Goal: Task Accomplishment & Management: Manage account settings

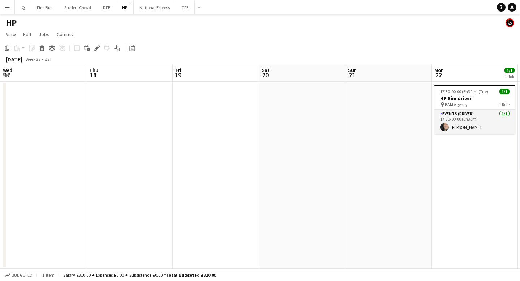
scroll to position [0, 338]
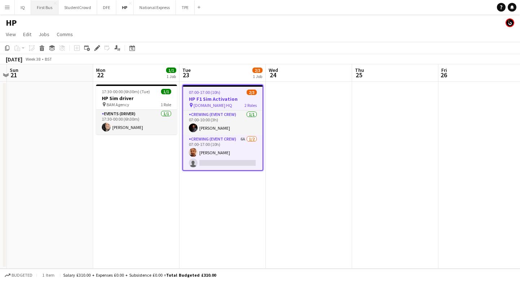
click at [38, 7] on button "First Bus Close" at bounding box center [44, 7] width 27 height 14
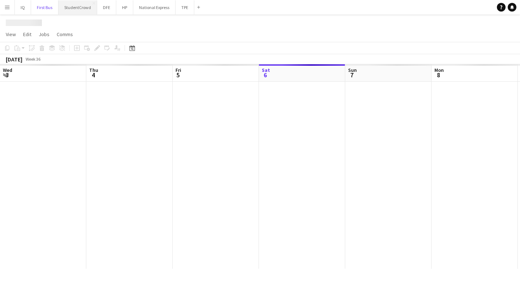
scroll to position [0, 173]
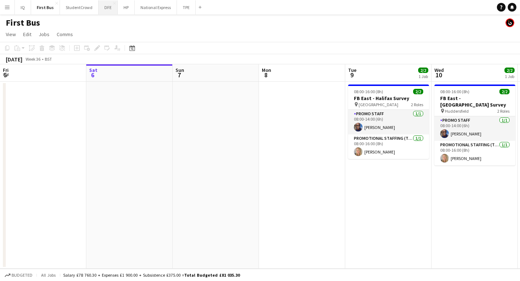
click at [106, 7] on button "DFE Close" at bounding box center [108, 7] width 19 height 14
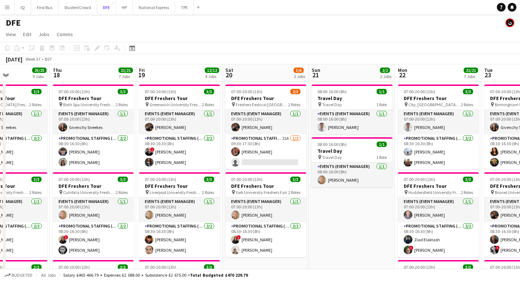
scroll to position [0, 214]
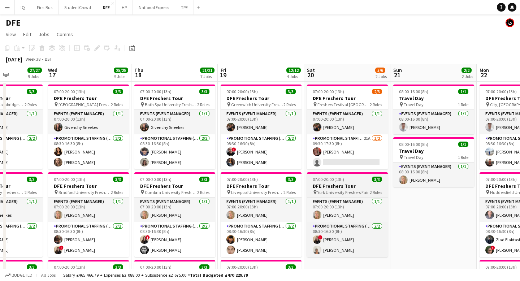
click at [356, 188] on h3 "DFE Freshers Tour" at bounding box center [347, 186] width 81 height 6
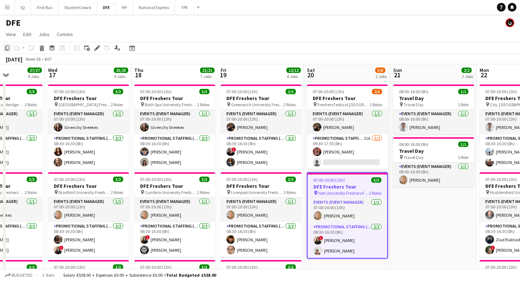
click at [5, 49] on icon "Copy" at bounding box center [7, 48] width 6 height 6
click at [44, 7] on button "First Bus Close" at bounding box center [44, 7] width 27 height 14
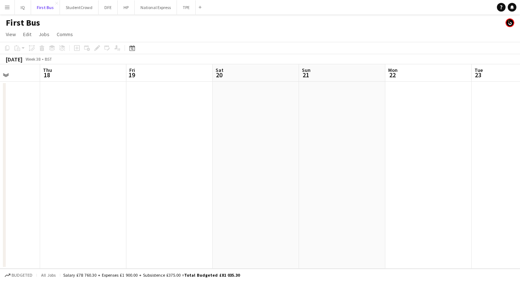
scroll to position [0, 220]
click at [259, 94] on app-date-cell at bounding box center [255, 175] width 86 height 187
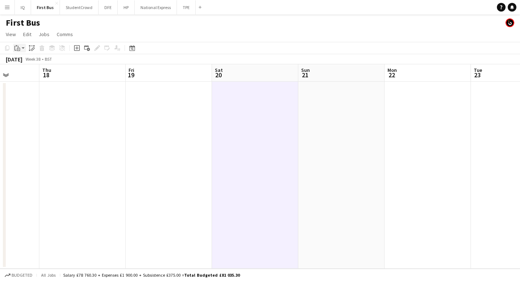
click at [21, 48] on div "Paste" at bounding box center [17, 48] width 9 height 9
click at [26, 64] on link "Paste Command V" at bounding box center [47, 61] width 57 height 6
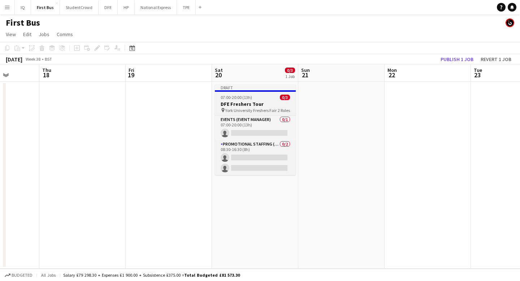
click at [241, 100] on app-job-card "Draft 07:00-20:00 (13h) 0/3 DFE Freshers Tour pin York University Freshers Fair…" at bounding box center [255, 129] width 81 height 91
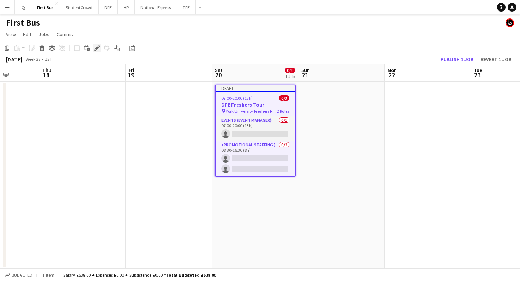
click at [96, 48] on icon at bounding box center [97, 48] width 4 height 4
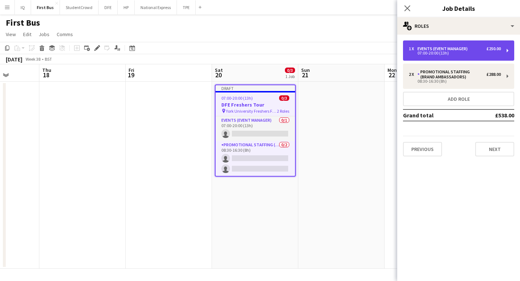
click at [474, 57] on div "1 x Events (Event Manager) £250.00 07:00-20:00 (13h)" at bounding box center [458, 50] width 111 height 20
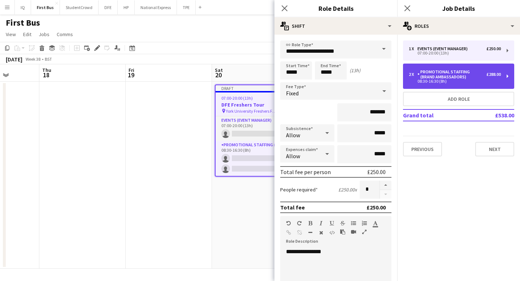
click at [440, 81] on div "08:30-16:30 (8h)" at bounding box center [455, 81] width 92 height 4
type input "**********"
type input "*****"
type input "******"
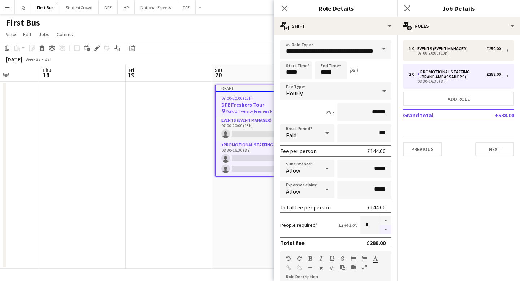
click at [385, 230] on button "button" at bounding box center [386, 229] width 12 height 9
type input "*"
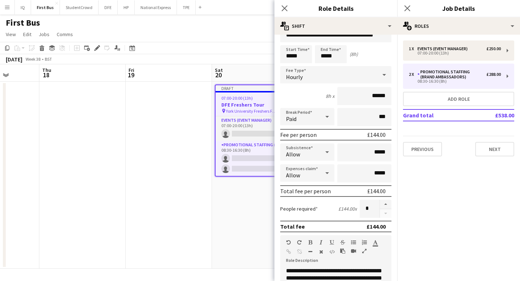
scroll to position [18, 0]
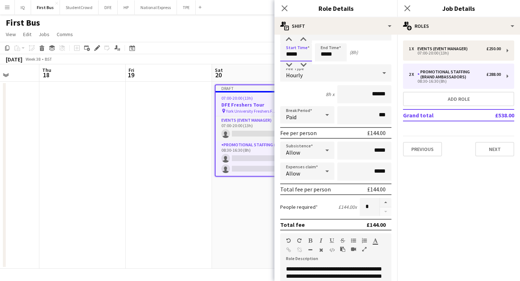
click at [297, 50] on input "*****" at bounding box center [296, 52] width 32 height 18
click at [289, 41] on div at bounding box center [289, 39] width 14 height 7
click at [303, 63] on div at bounding box center [303, 64] width 14 height 7
type input "*****"
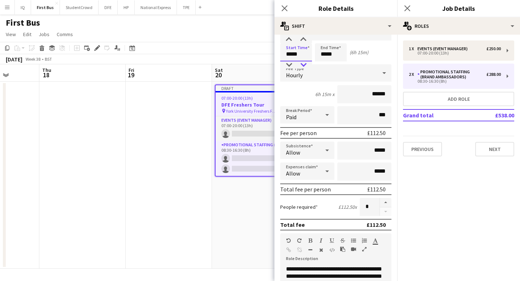
click at [303, 63] on div at bounding box center [303, 64] width 14 height 7
click at [338, 54] on input "*****" at bounding box center [331, 52] width 32 height 18
click at [337, 68] on div at bounding box center [338, 64] width 14 height 7
type input "*****"
click at [338, 65] on div at bounding box center [338, 64] width 14 height 7
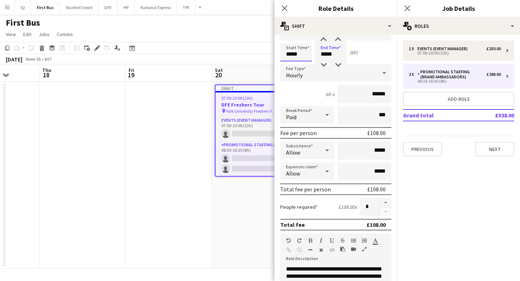
click at [291, 53] on input "*****" at bounding box center [296, 52] width 32 height 18
click at [303, 39] on div at bounding box center [303, 39] width 14 height 7
type input "*****"
click at [303, 39] on div at bounding box center [303, 39] width 14 height 7
click at [328, 59] on input "*****" at bounding box center [331, 52] width 32 height 18
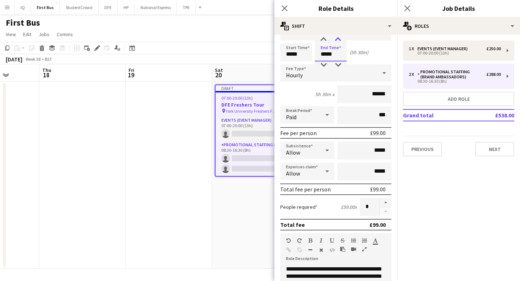
click at [338, 40] on div at bounding box center [338, 39] width 14 height 7
type input "*****"
click at [338, 40] on div at bounding box center [338, 39] width 14 height 7
click at [409, 181] on mat-expansion-panel "pencil3 General details 1 x Events (Event Manager) £250.00 07:00-20:00 (13h) 2 …" at bounding box center [458, 158] width 123 height 246
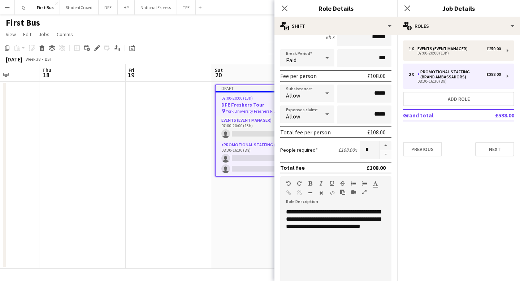
scroll to position [76, 0]
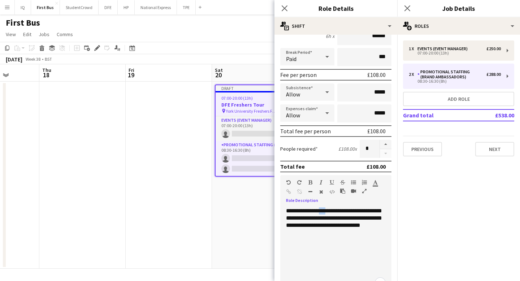
drag, startPoint x: 333, startPoint y: 210, endPoint x: 322, endPoint y: 210, distance: 10.5
click at [322, 210] on div "**********" at bounding box center [335, 250] width 111 height 87
click at [322, 211] on div "**********" at bounding box center [335, 250] width 111 height 87
drag, startPoint x: 297, startPoint y: 218, endPoint x: 283, endPoint y: 217, distance: 13.7
click at [283, 217] on div "**********" at bounding box center [335, 250] width 111 height 87
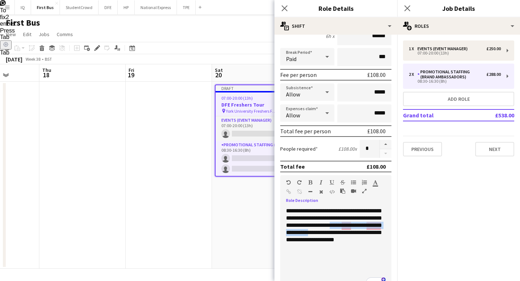
drag, startPoint x: 348, startPoint y: 234, endPoint x: 362, endPoint y: 228, distance: 14.9
click at [362, 228] on div "**********" at bounding box center [335, 250] width 111 height 87
click at [364, 242] on div "**********" at bounding box center [335, 250] width 111 height 87
drag, startPoint x: 360, startPoint y: 250, endPoint x: 366, endPoint y: 226, distance: 23.8
click at [366, 226] on div "**********" at bounding box center [335, 250] width 111 height 87
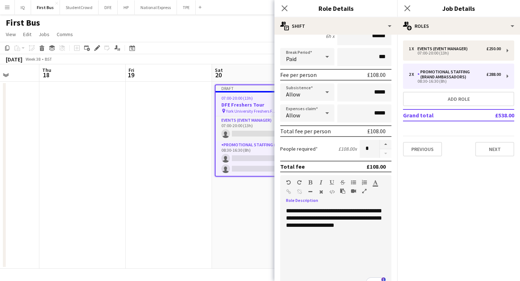
click at [360, 224] on div "**********" at bounding box center [335, 250] width 111 height 87
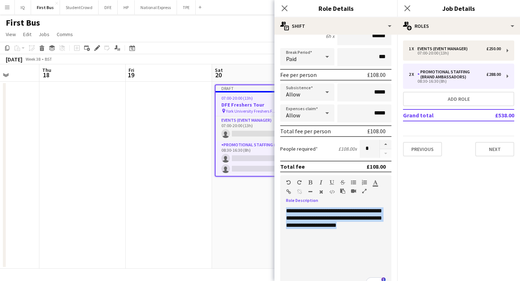
drag, startPoint x: 373, startPoint y: 225, endPoint x: 281, endPoint y: 205, distance: 94.9
click at [281, 205] on div "**********" at bounding box center [335, 248] width 111 height 92
copy div "**********"
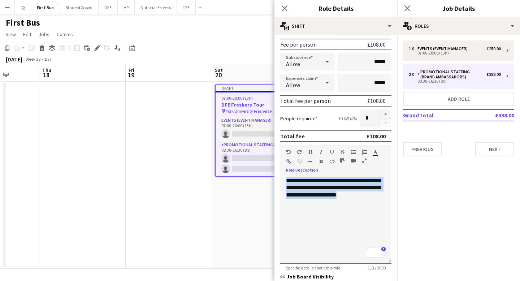
scroll to position [208, 0]
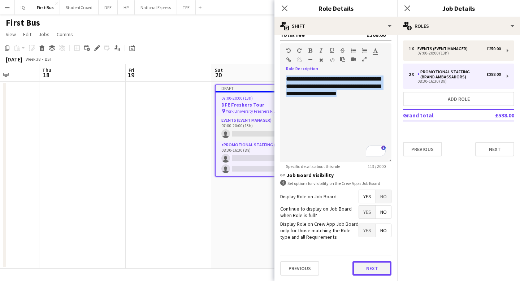
click at [372, 267] on button "Next" at bounding box center [371, 268] width 39 height 14
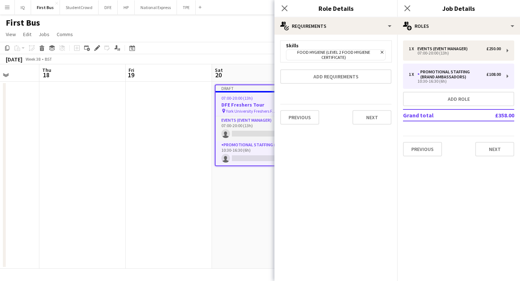
scroll to position [0, 0]
click at [383, 51] on icon "Remove" at bounding box center [381, 52] width 5 height 5
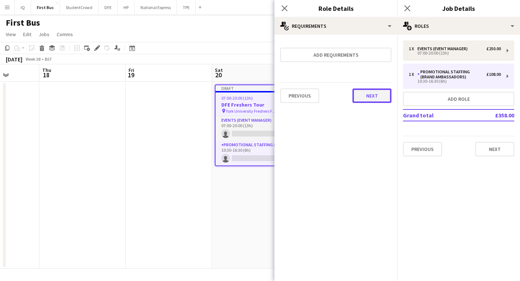
click at [375, 99] on button "Next" at bounding box center [371, 95] width 39 height 14
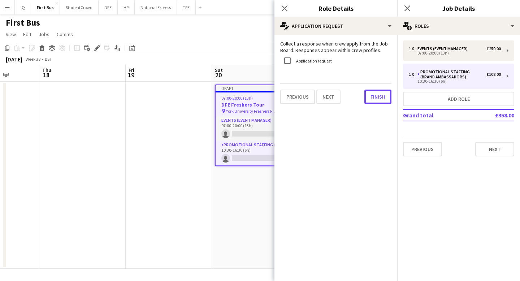
click at [375, 99] on button "Finish" at bounding box center [377, 97] width 27 height 14
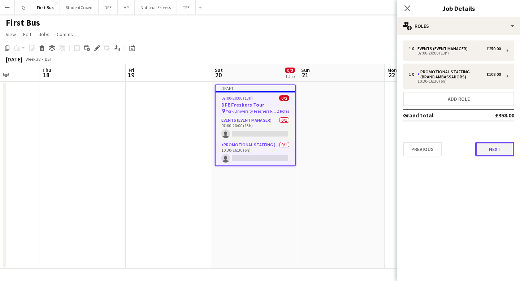
click at [499, 152] on button "Next" at bounding box center [494, 149] width 39 height 14
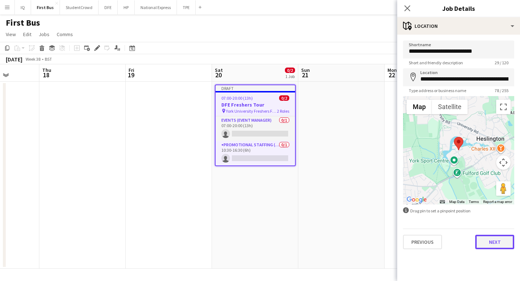
click at [492, 243] on button "Next" at bounding box center [494, 242] width 39 height 14
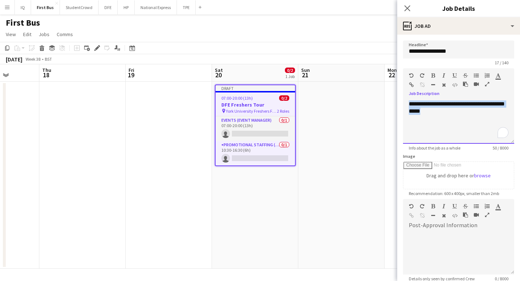
drag, startPoint x: 456, startPoint y: 111, endPoint x: 396, endPoint y: 101, distance: 60.7
click at [396, 101] on body "Menu Boards Boards Boards All jobs Status Workforce Workforce My Workforce Recr…" at bounding box center [260, 140] width 520 height 281
paste div "To enrich screen reader interactions, please activate Accessibility in Grammarl…"
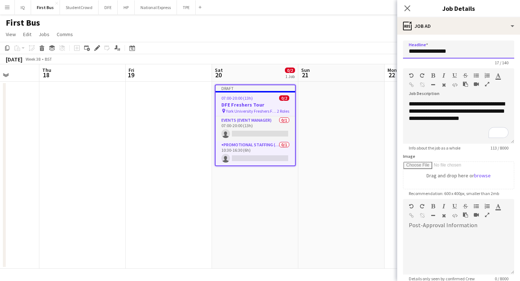
drag, startPoint x: 419, startPoint y: 51, endPoint x: 398, endPoint y: 51, distance: 20.2
click at [398, 51] on form "**********" at bounding box center [458, 195] width 123 height 311
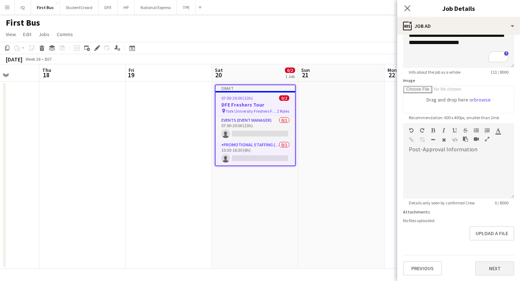
type input "**********"
click at [494, 268] on button "Next" at bounding box center [494, 268] width 39 height 14
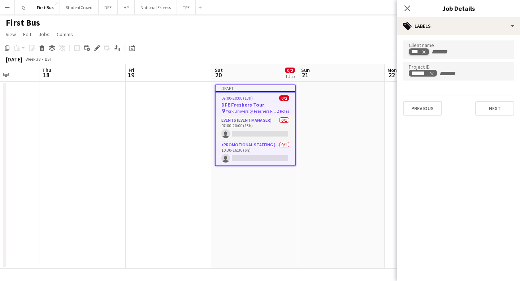
click at [424, 53] on icon "Remove tag" at bounding box center [423, 51] width 5 height 5
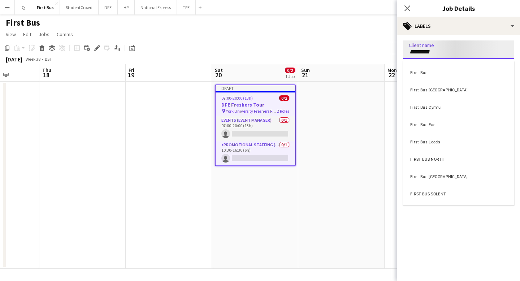
type input "*********"
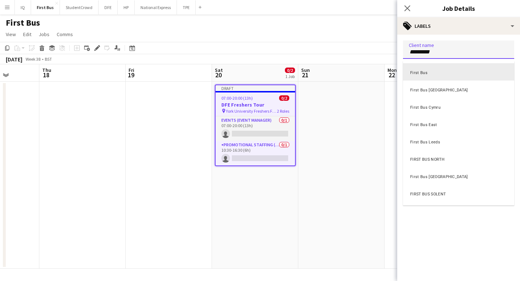
click at [424, 73] on div "First Bus" at bounding box center [458, 71] width 111 height 17
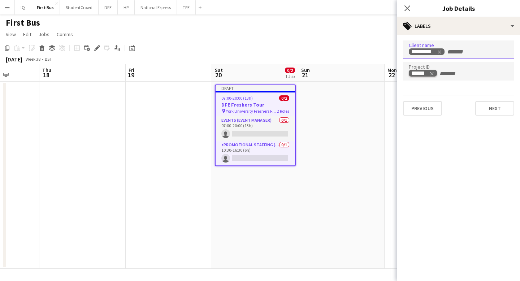
click at [435, 73] on tag-ripple at bounding box center [423, 73] width 28 height 7
click at [430, 74] on icon "Remove tag" at bounding box center [431, 73] width 5 height 5
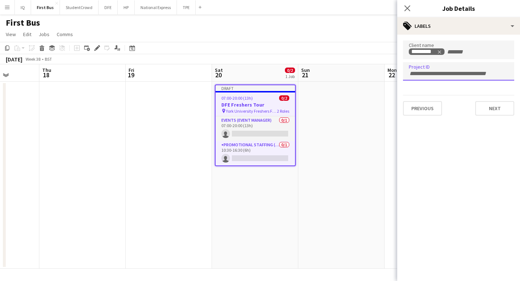
paste input "******"
type input "******"
click at [498, 112] on button "Next" at bounding box center [494, 108] width 39 height 14
type input "*******"
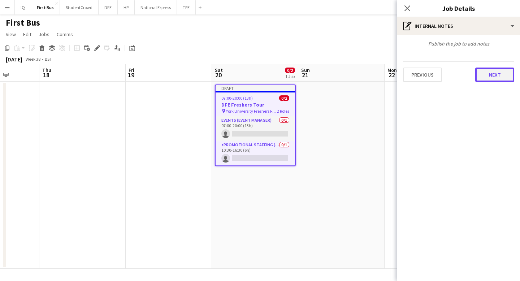
click at [489, 71] on button "Next" at bounding box center [494, 75] width 39 height 14
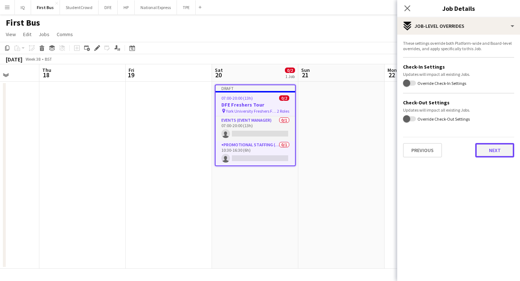
click at [496, 145] on button "Next" at bounding box center [494, 150] width 39 height 14
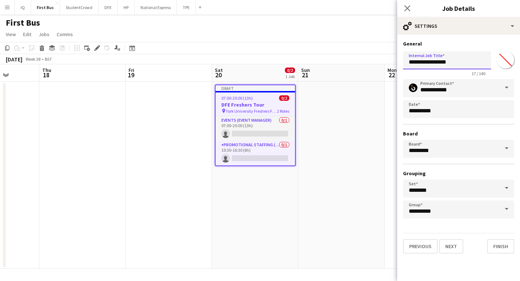
drag, startPoint x: 419, startPoint y: 60, endPoint x: 388, endPoint y: 64, distance: 31.6
click at [388, 64] on body "Menu Boards Boards Boards All jobs Status Workforce Workforce My Workforce Recr…" at bounding box center [260, 140] width 520 height 281
type input "**********"
click at [454, 243] on button "Next" at bounding box center [451, 246] width 24 height 14
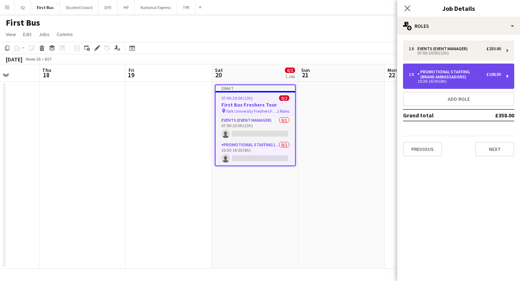
click at [458, 74] on div "Promotional Staffing (Brand Ambassadors)" at bounding box center [451, 74] width 69 height 10
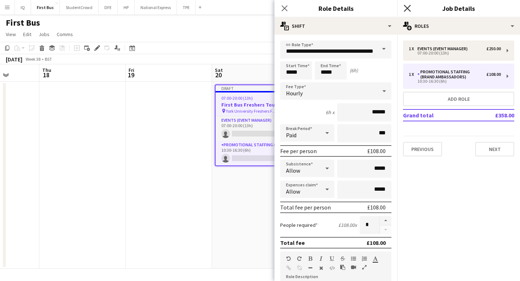
click at [409, 9] on icon at bounding box center [407, 8] width 7 height 7
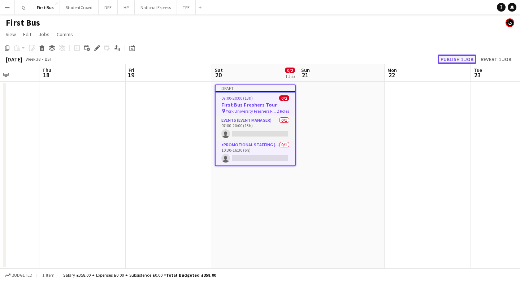
click at [464, 60] on button "Publish 1 job" at bounding box center [457, 59] width 39 height 9
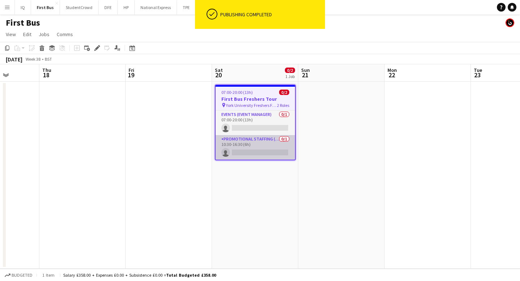
click at [260, 150] on app-card-role "Promotional Staffing (Brand Ambassadors) 0/1 10:30-16:30 (6h) single-neutral-ac…" at bounding box center [255, 147] width 79 height 25
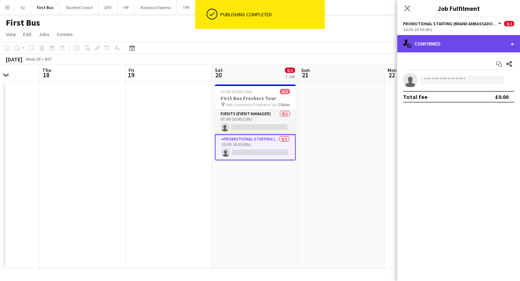
click at [455, 39] on div "single-neutral-actions-check-2 Confirmed" at bounding box center [458, 43] width 123 height 17
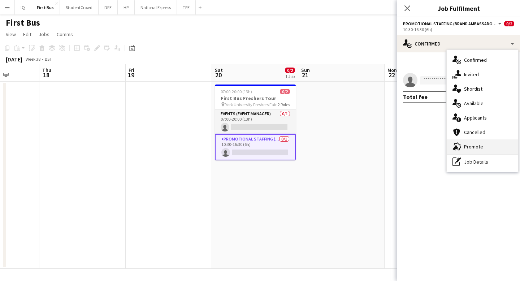
click at [471, 146] on span "Promote" at bounding box center [473, 146] width 19 height 6
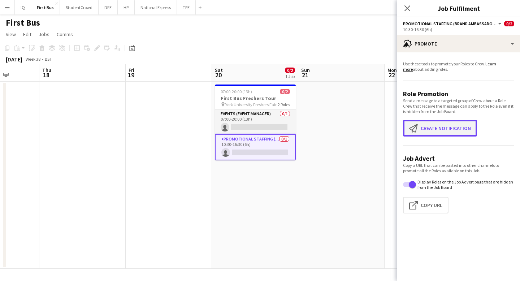
click at [449, 123] on button "Create notification Create notification" at bounding box center [440, 128] width 74 height 17
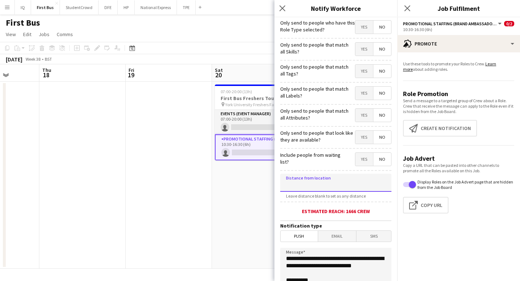
click at [337, 183] on input at bounding box center [335, 183] width 111 height 18
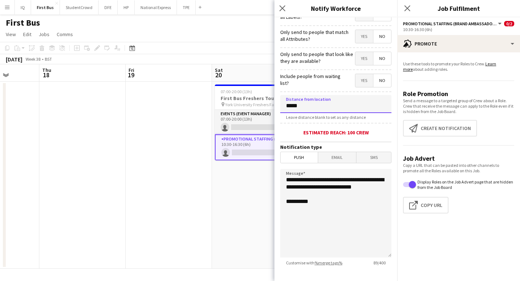
scroll to position [118, 0]
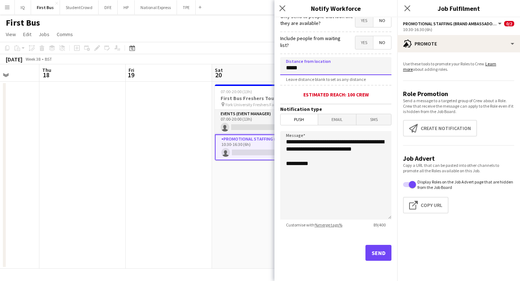
type input "*****"
click at [385, 251] on button "Send" at bounding box center [378, 253] width 26 height 16
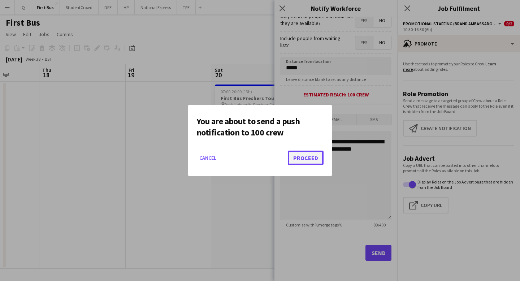
click at [309, 151] on button "Proceed" at bounding box center [306, 158] width 36 height 14
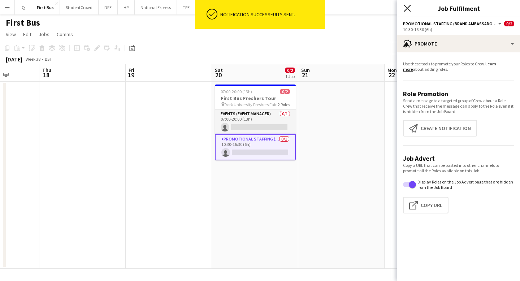
click at [408, 11] on icon "Close pop-in" at bounding box center [407, 8] width 7 height 7
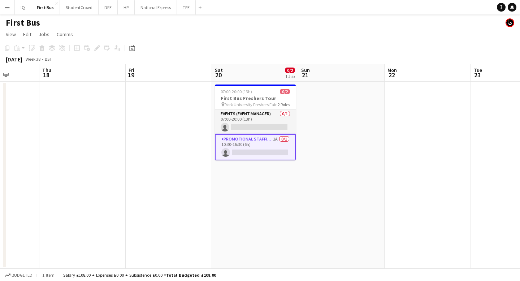
click at [169, 100] on app-date-cell at bounding box center [169, 175] width 86 height 187
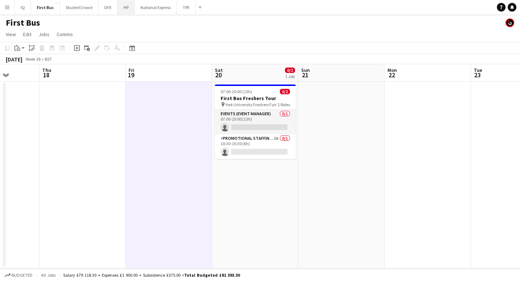
click at [122, 11] on button "HP Close" at bounding box center [126, 7] width 17 height 14
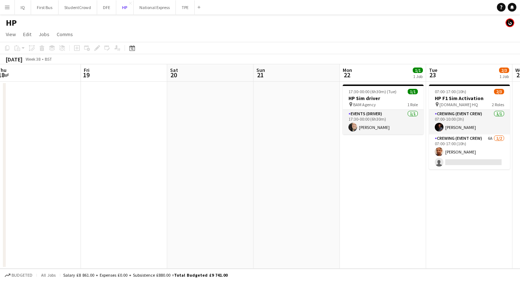
scroll to position [0, 290]
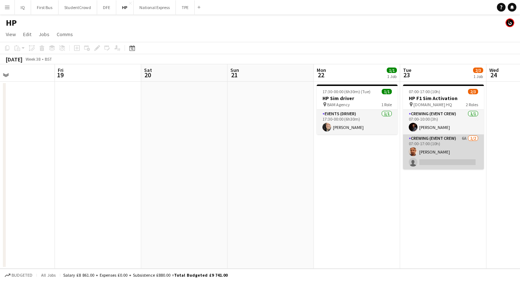
click at [435, 161] on app-card-role "Crewing (Event Crew) 6A [DATE] 07:00-17:00 (10h) [PERSON_NAME] single-neutral-a…" at bounding box center [443, 151] width 81 height 35
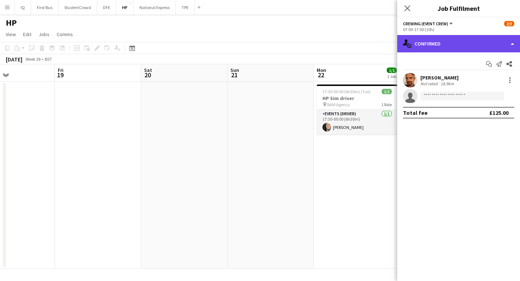
click at [449, 44] on div "single-neutral-actions-check-2 Confirmed" at bounding box center [458, 43] width 123 height 17
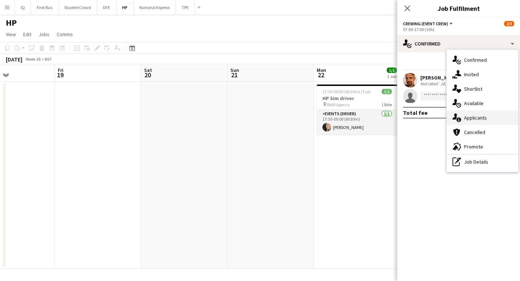
click at [479, 114] on div "single-neutral-actions-information Applicants" at bounding box center [482, 117] width 71 height 14
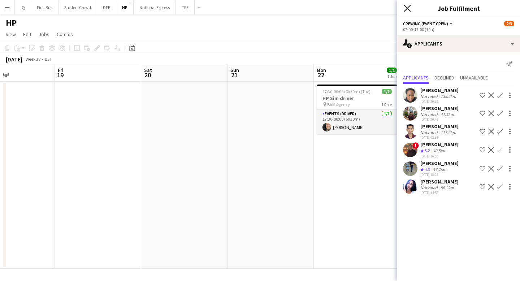
click at [406, 8] on icon "Close pop-in" at bounding box center [407, 8] width 7 height 7
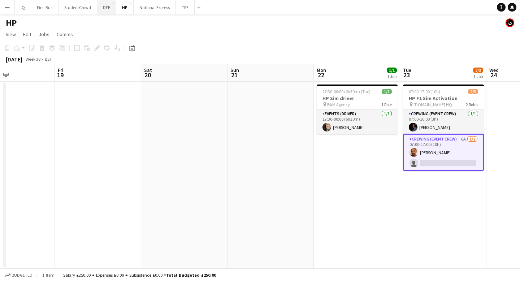
click at [103, 8] on button "DFE Close" at bounding box center [106, 7] width 19 height 14
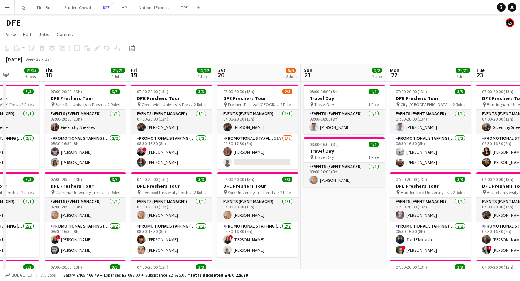
scroll to position [0, 244]
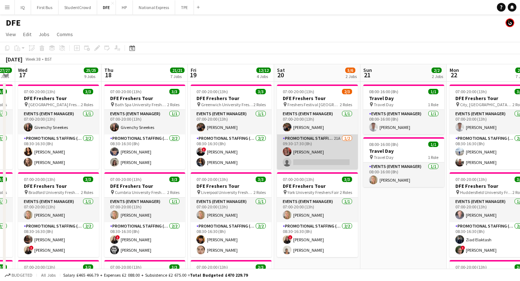
click at [324, 159] on app-card-role "Promotional Staffing (Brand Ambassadors) 21A [DATE] 09:30-17:30 (8h) [PERSON_NA…" at bounding box center [317, 151] width 81 height 35
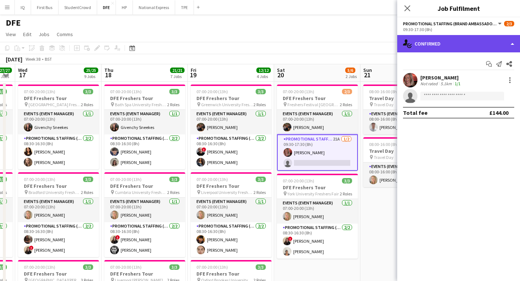
click at [456, 38] on div "single-neutral-actions-check-2 Confirmed" at bounding box center [458, 43] width 123 height 17
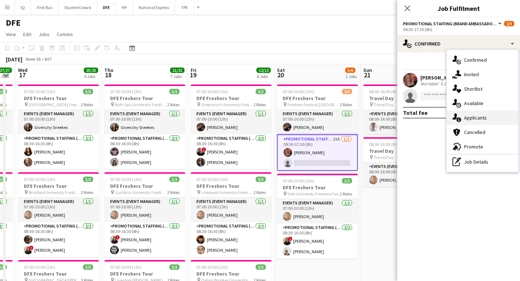
click at [477, 119] on span "Applicants" at bounding box center [475, 117] width 23 height 6
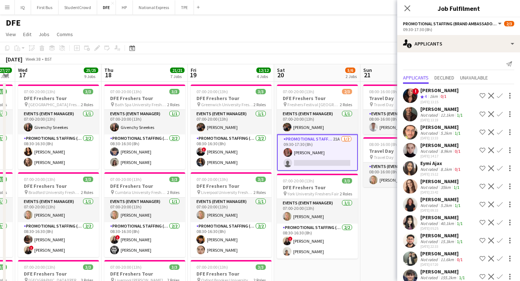
scroll to position [101, 0]
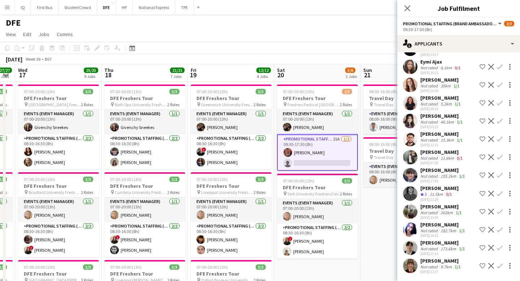
click at [443, 264] on div "9.7km" at bounding box center [446, 266] width 14 height 5
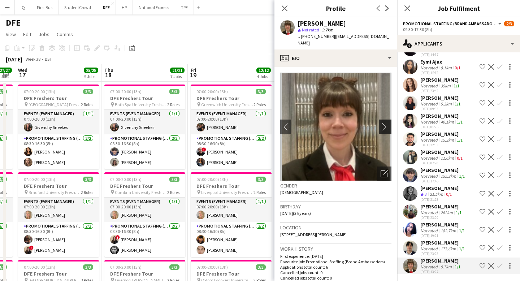
click at [383, 123] on app-icon "chevron-right" at bounding box center [386, 127] width 11 height 8
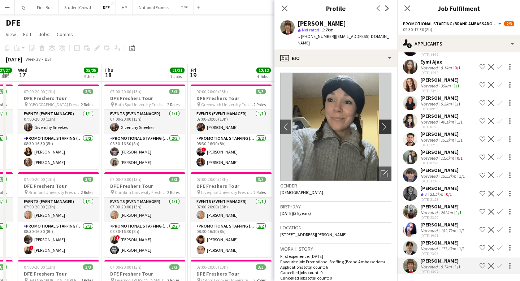
click at [384, 123] on app-icon "chevron-right" at bounding box center [386, 127] width 11 height 8
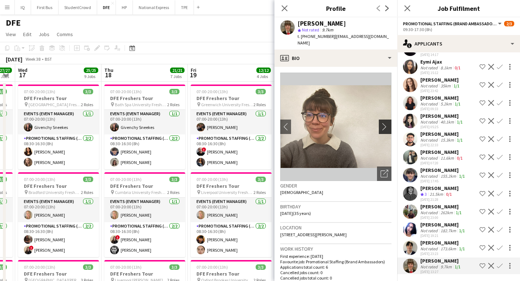
click at [384, 123] on app-icon "chevron-right" at bounding box center [386, 127] width 11 height 8
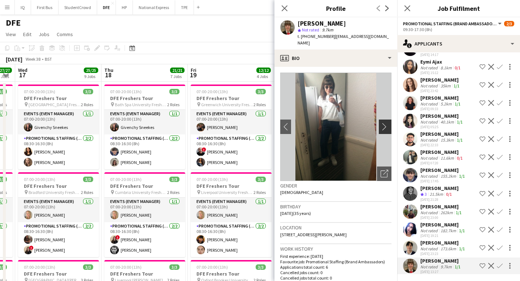
click at [384, 123] on app-icon "chevron-right" at bounding box center [386, 127] width 11 height 8
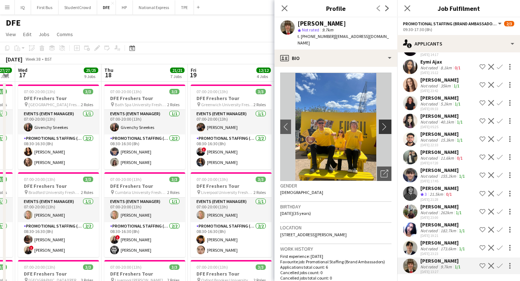
click at [384, 123] on app-icon "chevron-right" at bounding box center [386, 127] width 11 height 8
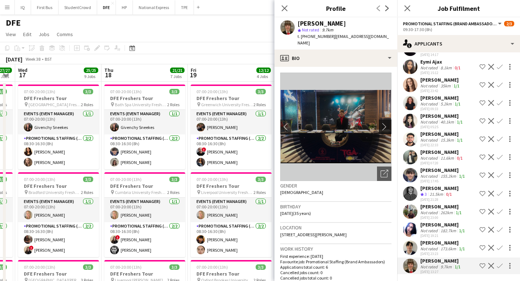
click at [384, 123] on app-icon "chevron-right" at bounding box center [386, 127] width 11 height 8
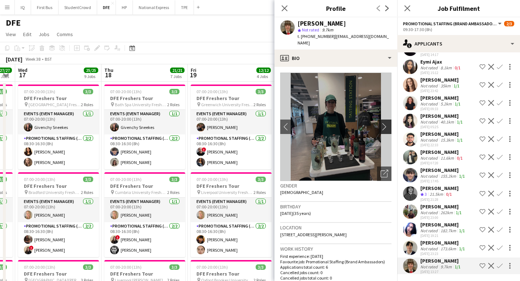
click at [384, 123] on app-icon "chevron-right" at bounding box center [386, 127] width 11 height 8
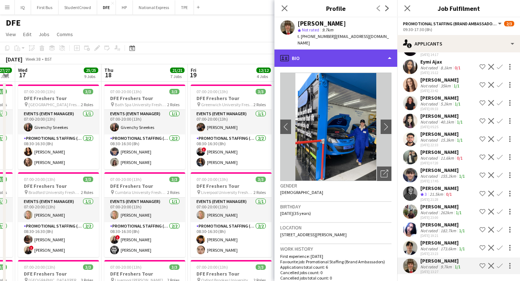
click at [337, 51] on div "profile Bio" at bounding box center [335, 57] width 123 height 17
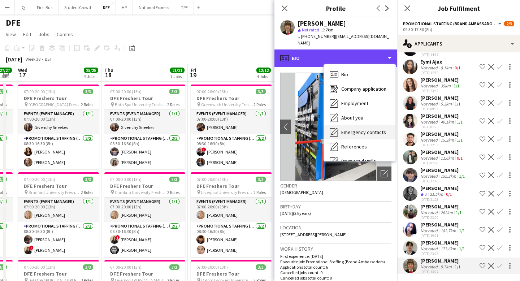
scroll to position [82, 0]
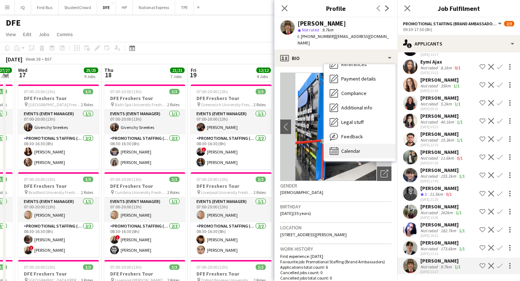
click at [351, 148] on span "Calendar" at bounding box center [350, 151] width 19 height 6
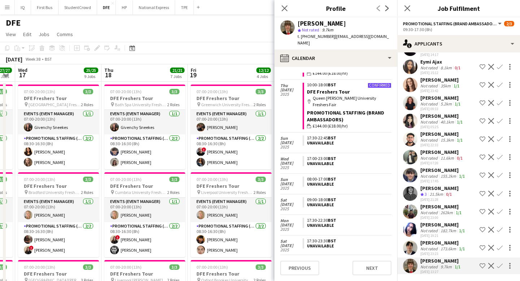
scroll to position [220, 0]
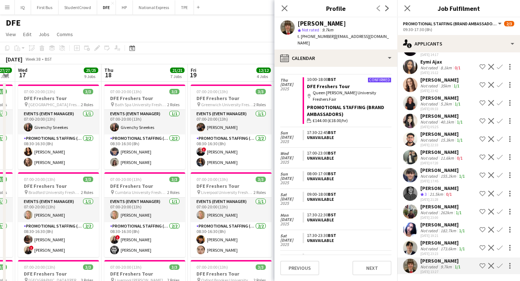
click at [499, 266] on app-icon "Confirm" at bounding box center [500, 266] width 6 height 6
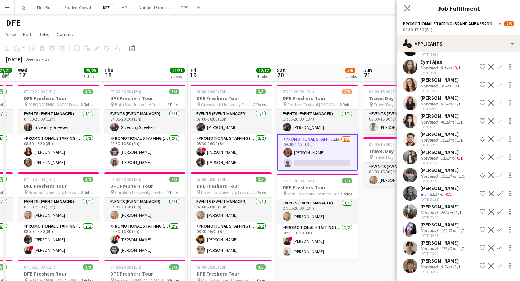
click at [499, 266] on app-icon "Confirm" at bounding box center [500, 266] width 6 height 6
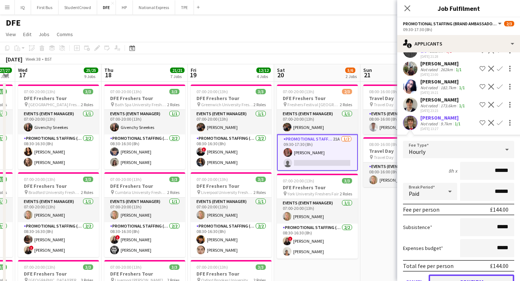
click at [473, 278] on button "Confirm" at bounding box center [472, 281] width 86 height 14
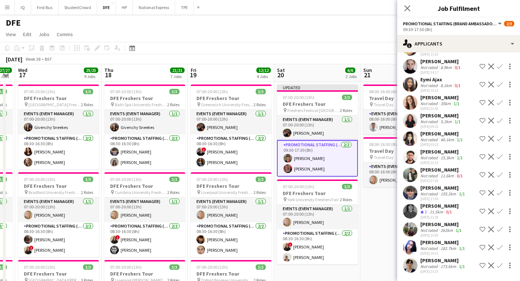
scroll to position [83, 0]
click at [307, 161] on app-card-role "Promotional Staffing (Brand Ambassadors) [DATE] 09:30-17:30 (8h) [PERSON_NAME] …" at bounding box center [317, 158] width 81 height 36
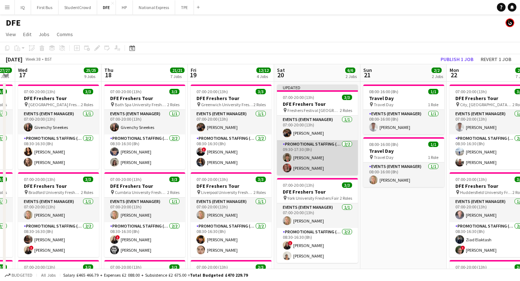
click at [310, 156] on app-card-role "Promotional Staffing (Brand Ambassadors) [DATE] 09:30-17:30 (8h) [PERSON_NAME] …" at bounding box center [317, 157] width 81 height 35
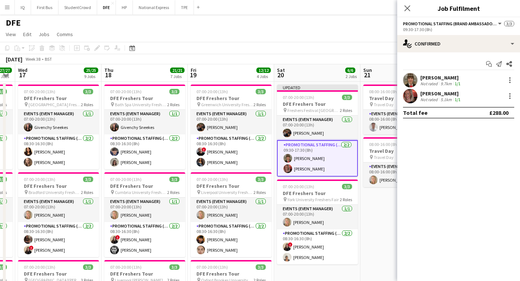
click at [431, 78] on div "[PERSON_NAME]" at bounding box center [441, 77] width 42 height 6
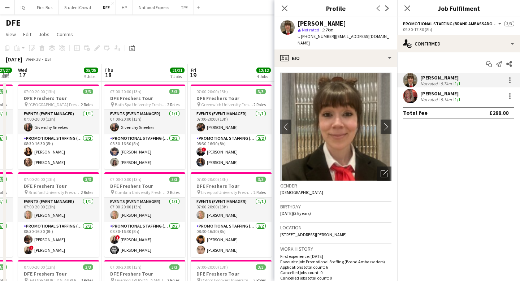
drag, startPoint x: 377, startPoint y: 35, endPoint x: 288, endPoint y: 27, distance: 89.9
click at [288, 27] on app-profile-header "[PERSON_NAME] star Not rated 9.7km t. [PHONE_NUMBER] | [EMAIL_ADDRESS][DOMAIN_N…" at bounding box center [335, 33] width 123 height 32
copy div "[PERSON_NAME] star Not rated 9.7km t. [PHONE_NUMBER] | [EMAIL_ADDRESS][DOMAIN_N…"
click at [286, 7] on icon "Close pop-in" at bounding box center [284, 8] width 7 height 7
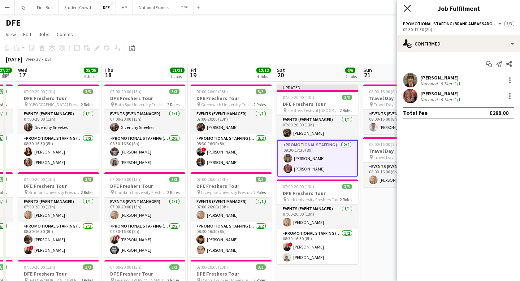
click at [406, 9] on icon at bounding box center [407, 8] width 7 height 7
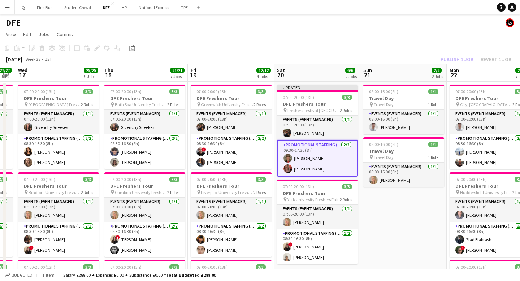
click at [457, 58] on div "Publish 1 job Revert 1 job" at bounding box center [476, 59] width 88 height 9
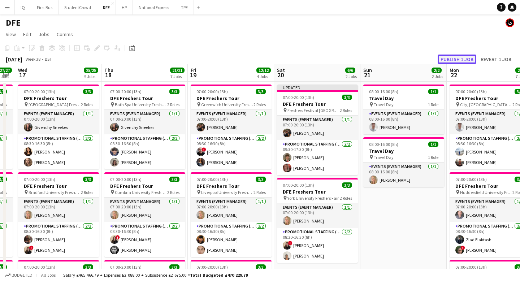
click at [454, 58] on button "Publish 1 job" at bounding box center [457, 59] width 39 height 9
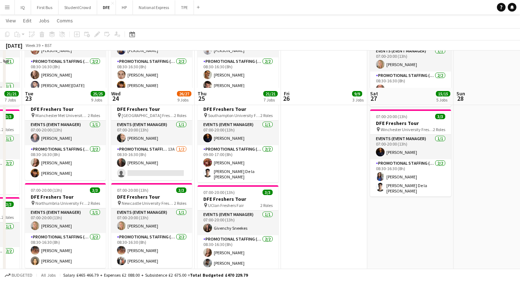
scroll to position [377, 0]
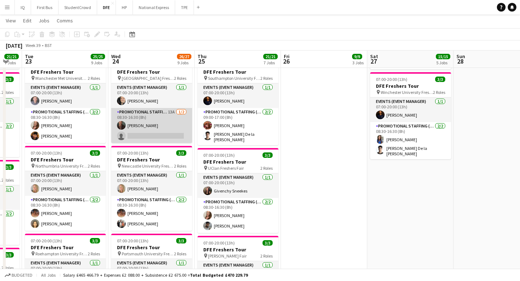
click at [152, 131] on app-card-role "Promotional Staffing (Brand Ambassadors) 13A [DATE] 08:30-16:30 (8h) [PERSON_NA…" at bounding box center [151, 125] width 81 height 35
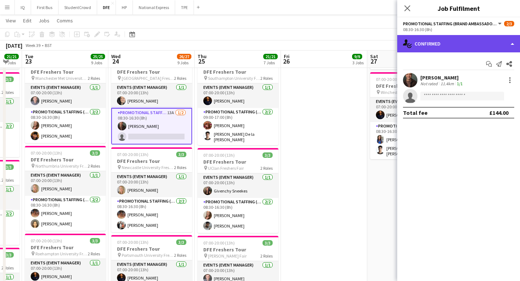
click at [418, 41] on div "single-neutral-actions-check-2 Confirmed" at bounding box center [458, 43] width 123 height 17
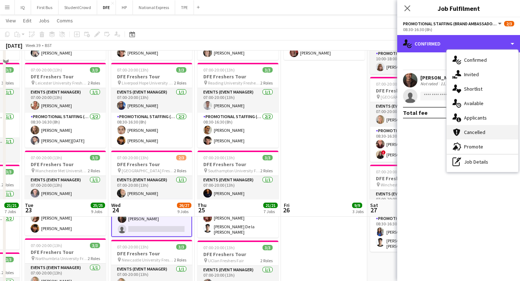
scroll to position [217, 0]
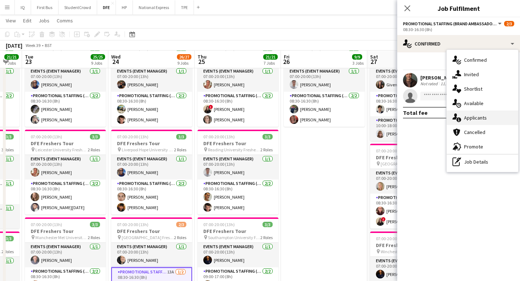
click at [480, 117] on span "Applicants" at bounding box center [475, 117] width 23 height 6
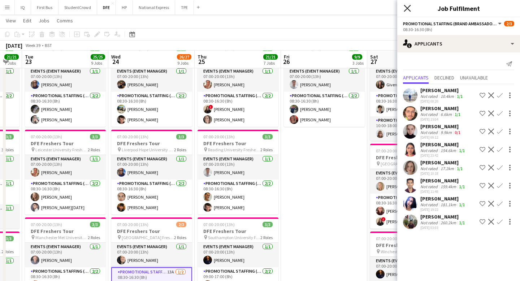
click at [405, 5] on icon "Close pop-in" at bounding box center [407, 8] width 7 height 7
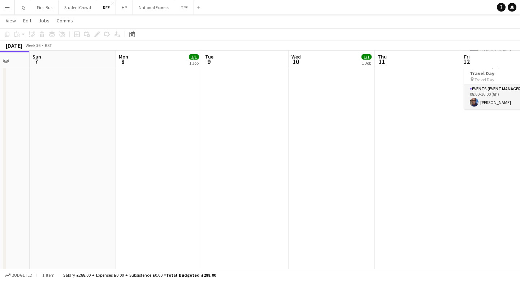
scroll to position [0, 211]
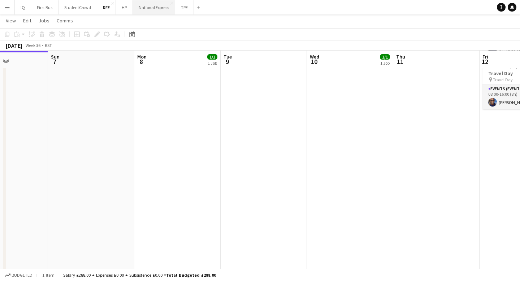
click at [160, 8] on button "National Express Close" at bounding box center [154, 7] width 42 height 14
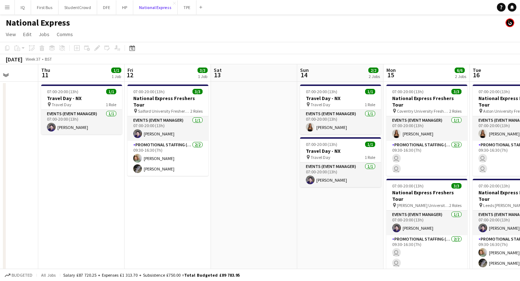
scroll to position [0, 319]
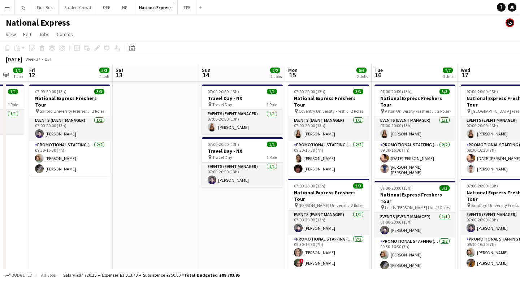
click at [8, 8] on app-icon "Menu" at bounding box center [7, 7] width 6 height 6
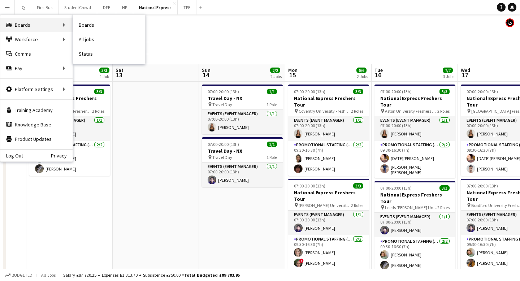
click at [31, 25] on div "Boards Boards" at bounding box center [36, 25] width 72 height 14
click at [90, 25] on link "Boards" at bounding box center [109, 25] width 72 height 14
